Goal: Transaction & Acquisition: Purchase product/service

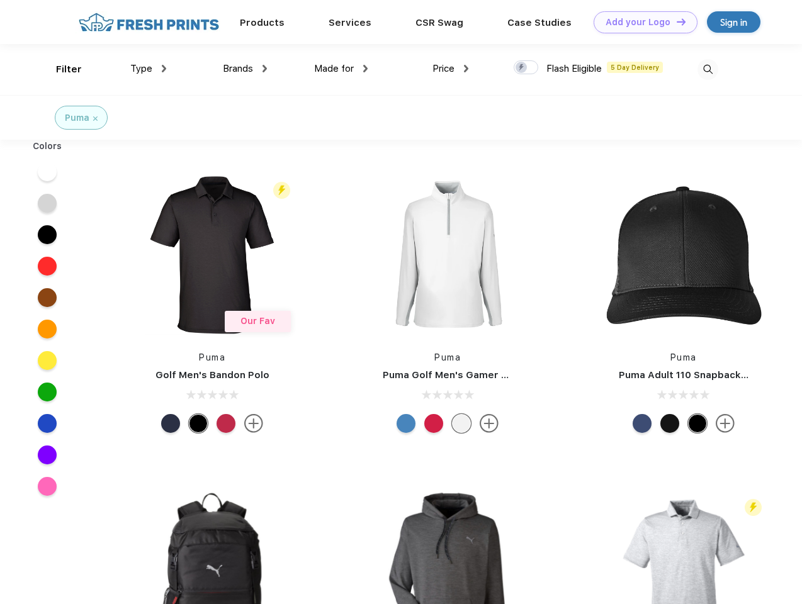
scroll to position [1, 0]
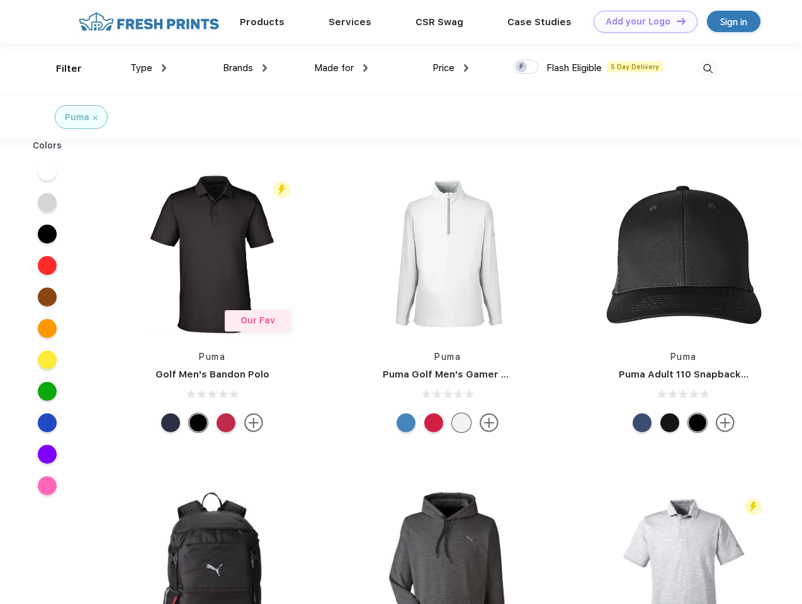
click at [641, 21] on link "Add your Logo Design Tool" at bounding box center [645, 22] width 104 height 22
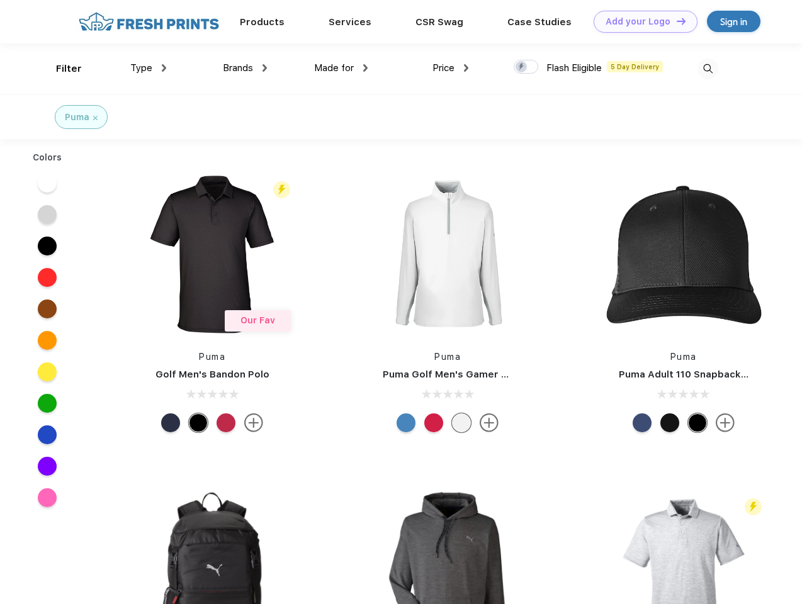
click at [0, 0] on div "Design Tool" at bounding box center [0, 0] width 0 height 0
click at [675, 21] on link "Add your Logo Design Tool" at bounding box center [645, 22] width 104 height 22
click at [60, 69] on div "Filter" at bounding box center [69, 69] width 26 height 14
click at [148, 68] on span "Type" at bounding box center [141, 67] width 22 height 11
click at [245, 68] on span "Brands" at bounding box center [238, 67] width 30 height 11
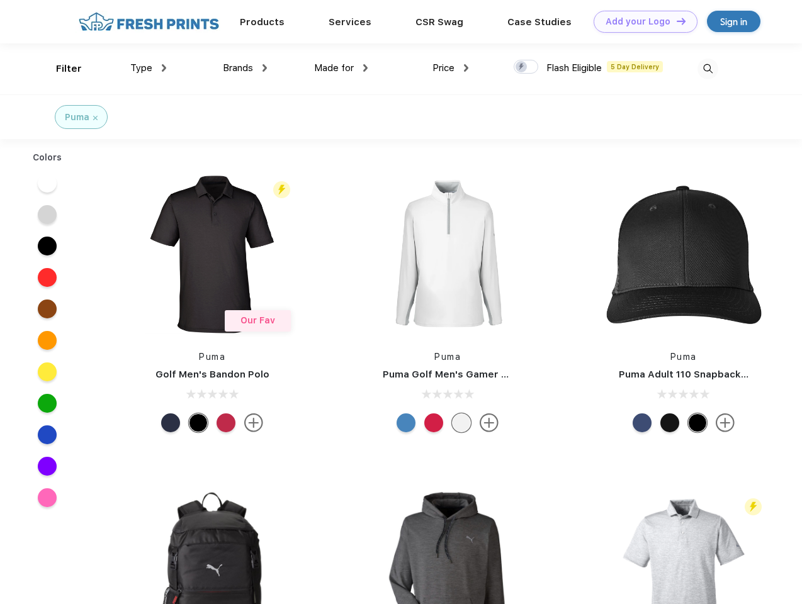
click at [341, 68] on span "Made for" at bounding box center [334, 67] width 40 height 11
click at [451, 68] on span "Price" at bounding box center [443, 67] width 22 height 11
click at [526, 67] on div at bounding box center [525, 67] width 25 height 14
click at [522, 67] on input "checkbox" at bounding box center [517, 63] width 8 height 8
click at [707, 69] on img at bounding box center [707, 69] width 21 height 21
